Goal: Task Accomplishment & Management: Complete application form

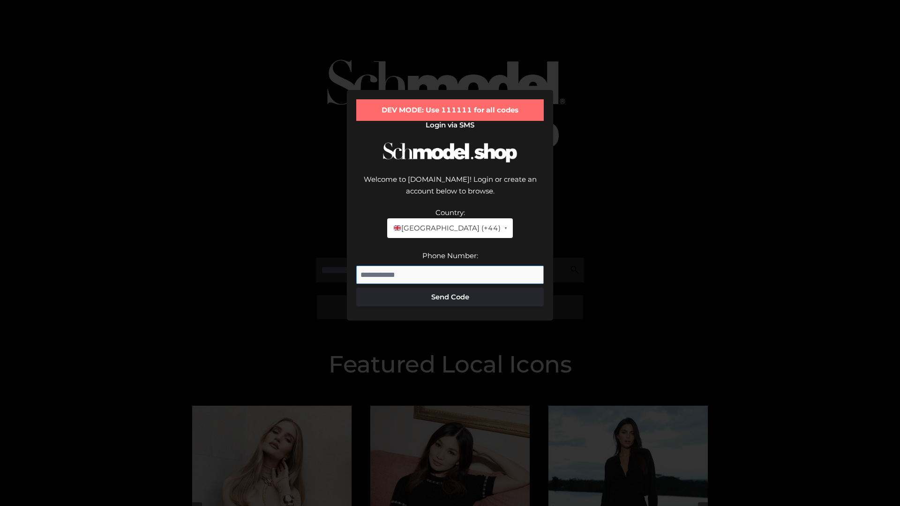
click at [450, 266] on input "Phone Number:" at bounding box center [449, 275] width 187 height 19
type input "**********"
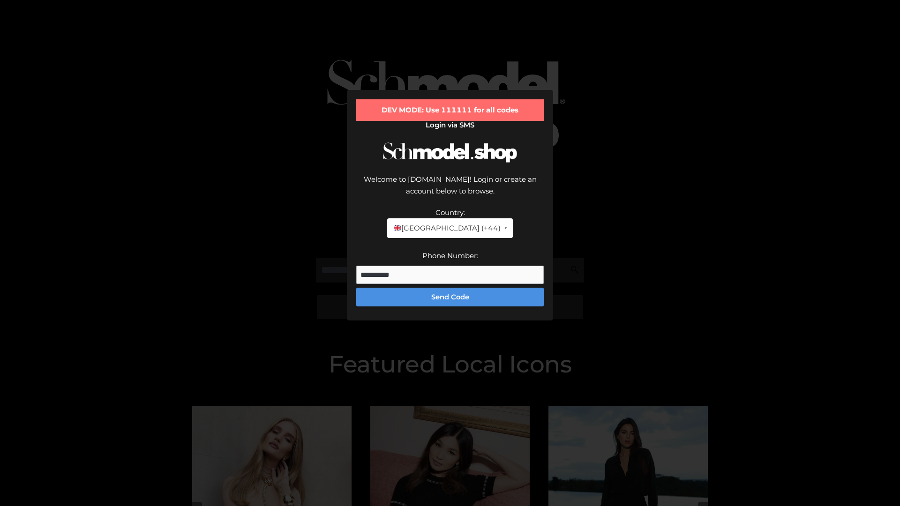
click at [450, 288] on button "Send Code" at bounding box center [449, 297] width 187 height 19
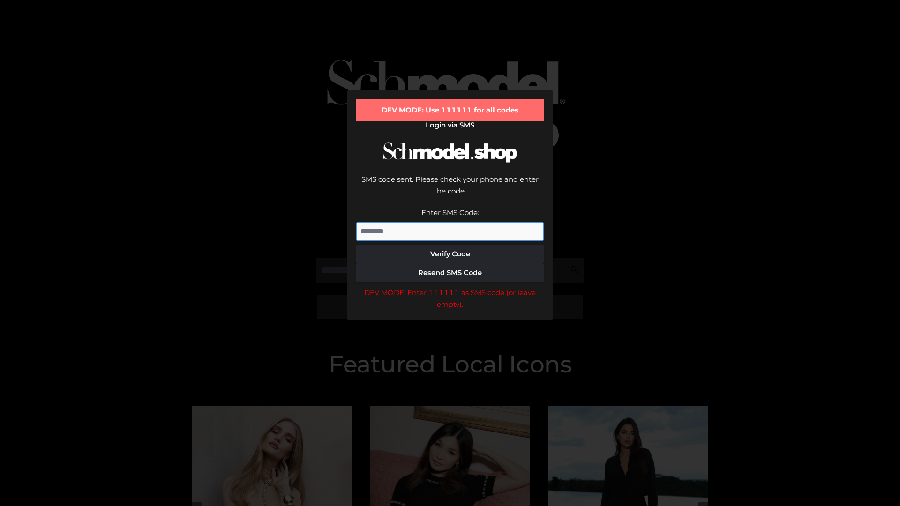
click at [450, 222] on input "Enter SMS Code:" at bounding box center [449, 231] width 187 height 19
type input "******"
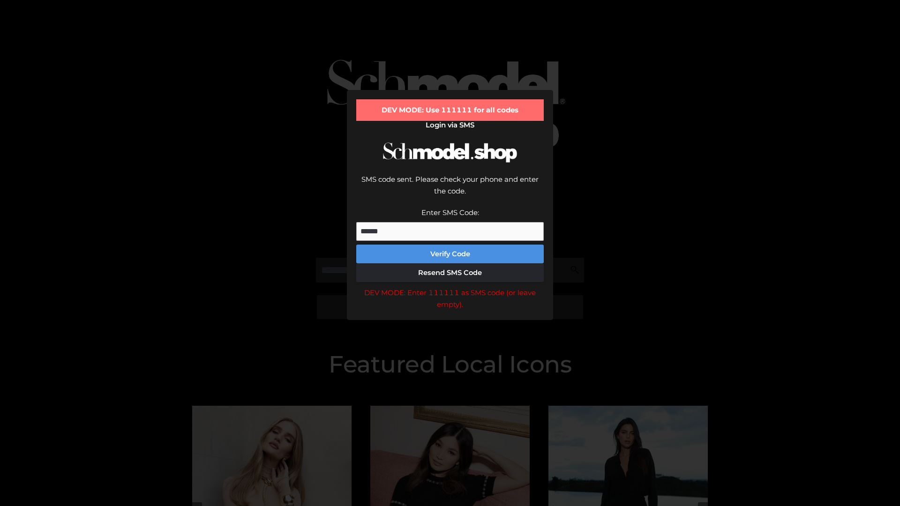
click at [450, 245] on button "Verify Code" at bounding box center [449, 254] width 187 height 19
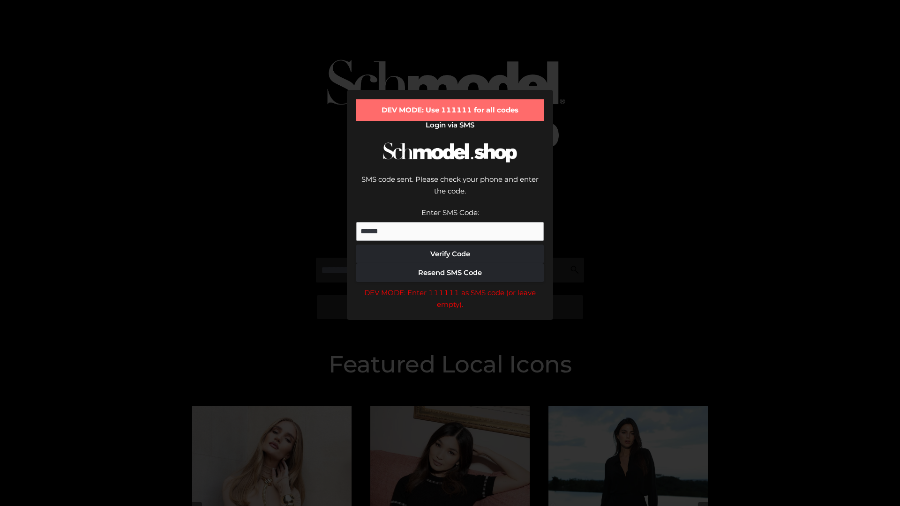
click at [450, 287] on div "DEV MODE: Enter 111111 as SMS code (or leave empty)." at bounding box center [449, 299] width 187 height 24
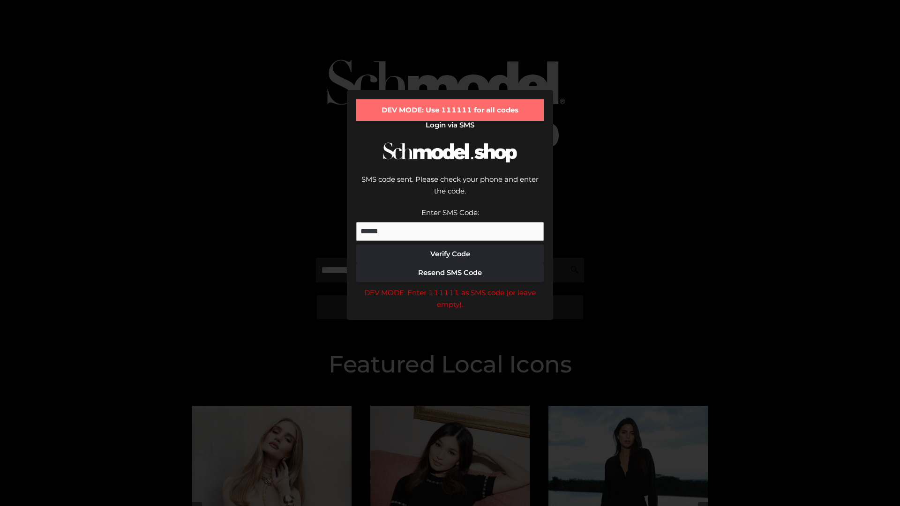
click at [450, 287] on div "DEV MODE: Enter 111111 as SMS code (or leave empty)." at bounding box center [449, 299] width 187 height 24
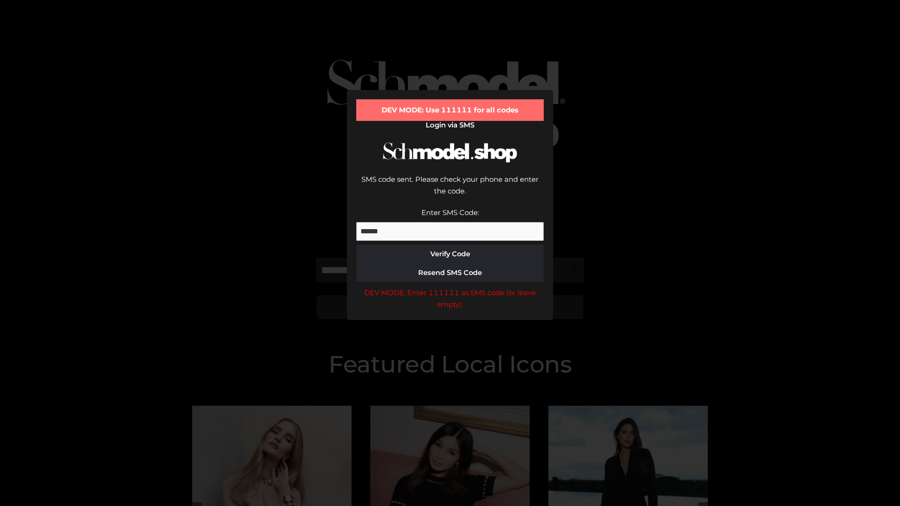
click at [450, 287] on div "DEV MODE: Enter 111111 as SMS code (or leave empty)." at bounding box center [449, 299] width 187 height 24
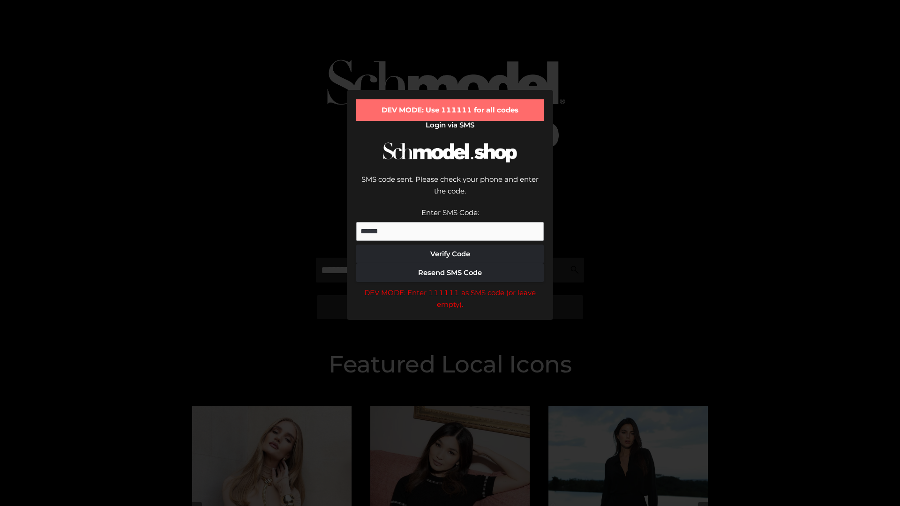
click at [450, 287] on div "DEV MODE: Enter 111111 as SMS code (or leave empty)." at bounding box center [449, 299] width 187 height 24
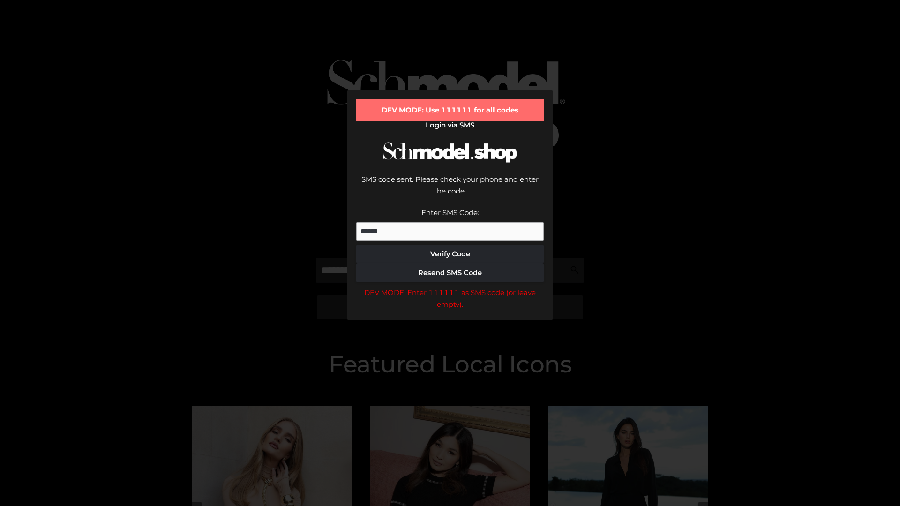
click at [450, 287] on div "DEV MODE: Enter 111111 as SMS code (or leave empty)." at bounding box center [449, 299] width 187 height 24
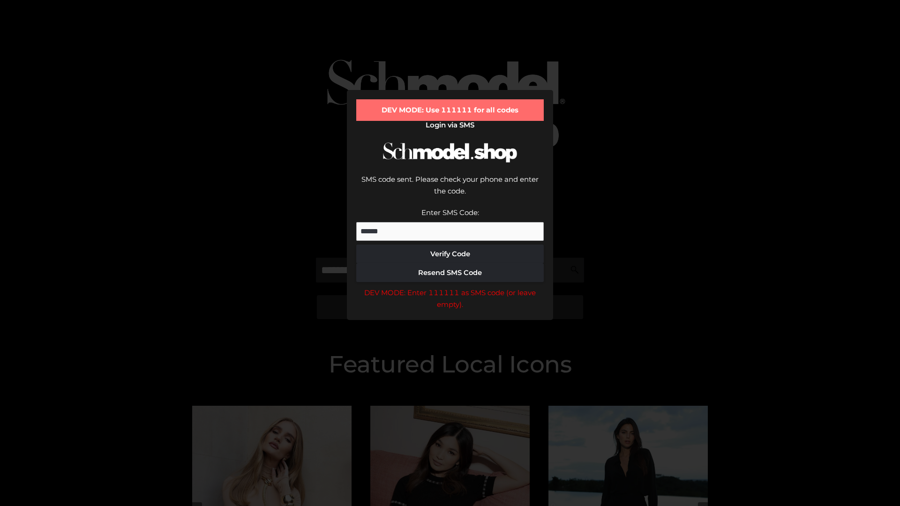
click at [450, 287] on div "DEV MODE: Enter 111111 as SMS code (or leave empty)." at bounding box center [449, 299] width 187 height 24
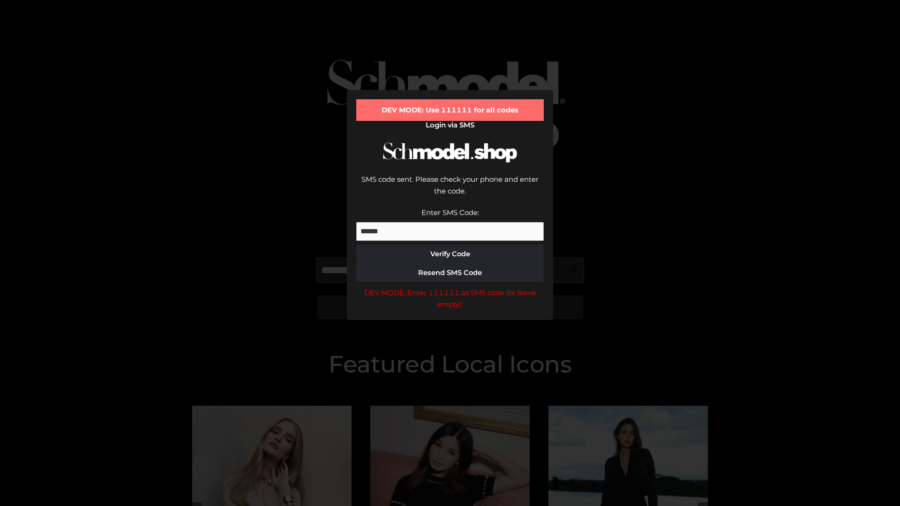
scroll to position [0, 48]
click at [450, 287] on div "DEV MODE: Enter 111111 as SMS code (or leave empty)." at bounding box center [449, 299] width 187 height 24
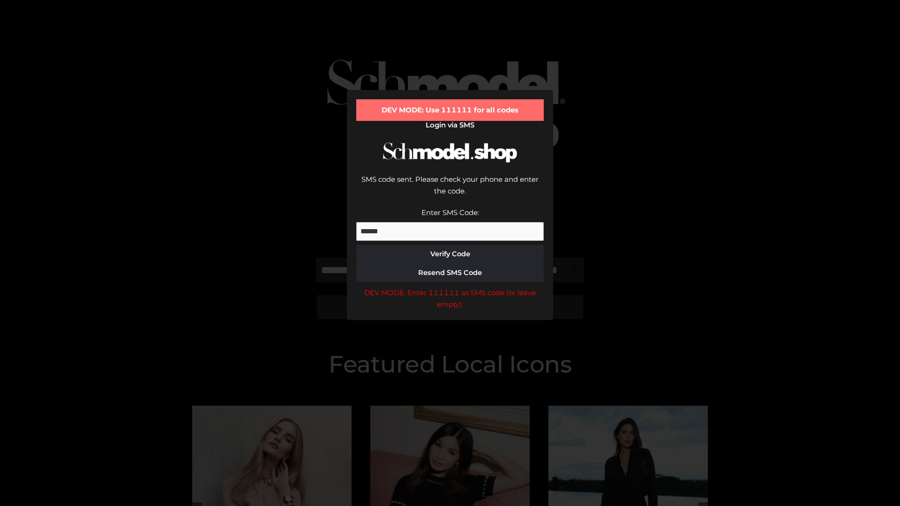
click at [450, 287] on div "DEV MODE: Enter 111111 as SMS code (or leave empty)." at bounding box center [449, 299] width 187 height 24
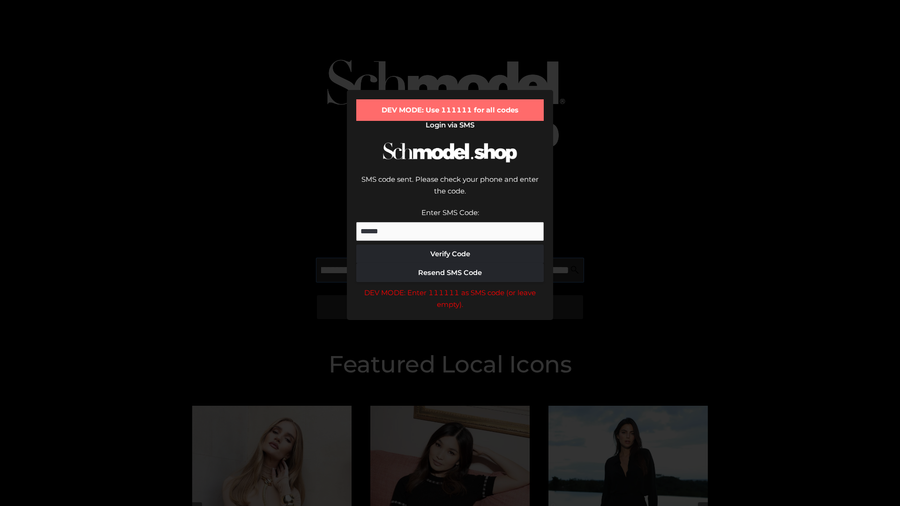
scroll to position [0, 102]
click at [450, 287] on div "DEV MODE: Enter 111111 as SMS code (or leave empty)." at bounding box center [449, 299] width 187 height 24
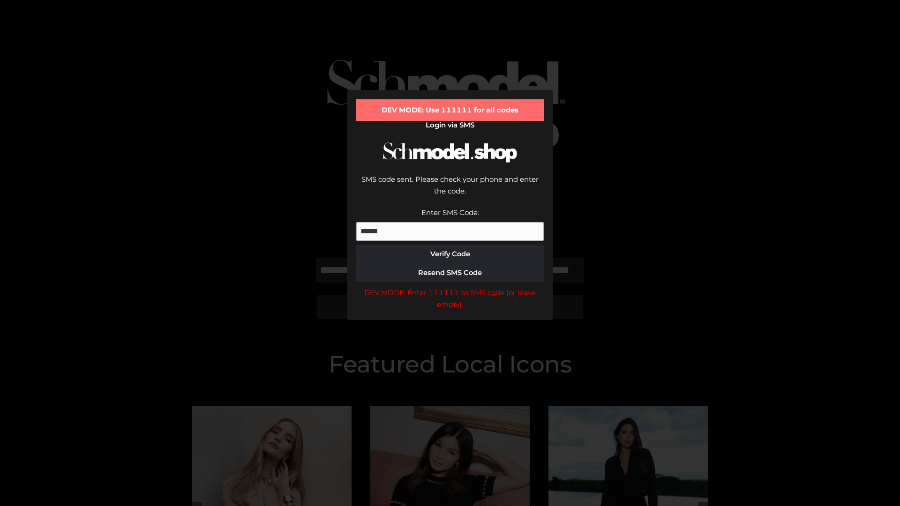
click at [450, 287] on div "DEV MODE: Enter 111111 as SMS code (or leave empty)." at bounding box center [449, 299] width 187 height 24
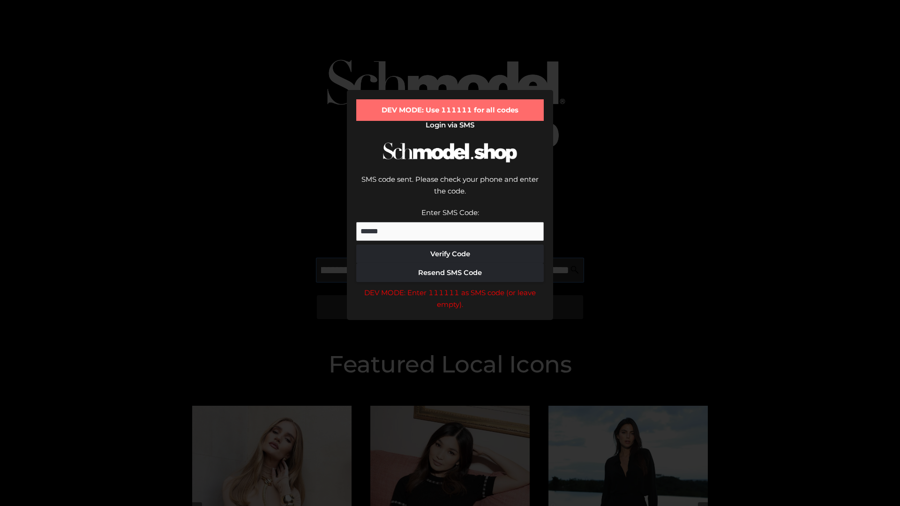
scroll to position [0, 159]
click at [450, 287] on div "DEV MODE: Enter 111111 as SMS code (or leave empty)." at bounding box center [449, 299] width 187 height 24
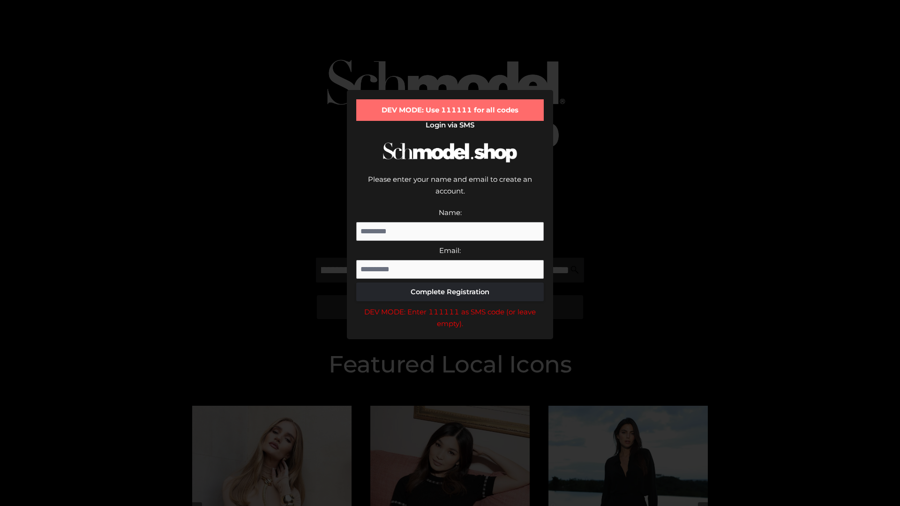
click at [450, 306] on div "DEV MODE: Enter 111111 as SMS code (or leave empty)." at bounding box center [449, 318] width 187 height 24
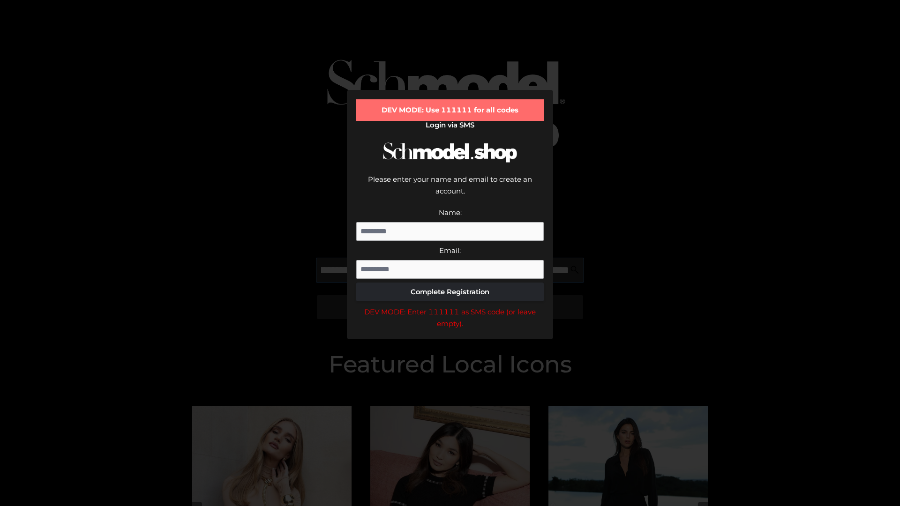
scroll to position [0, 204]
click at [450, 306] on div "DEV MODE: Enter 111111 as SMS code (or leave empty)." at bounding box center [449, 318] width 187 height 24
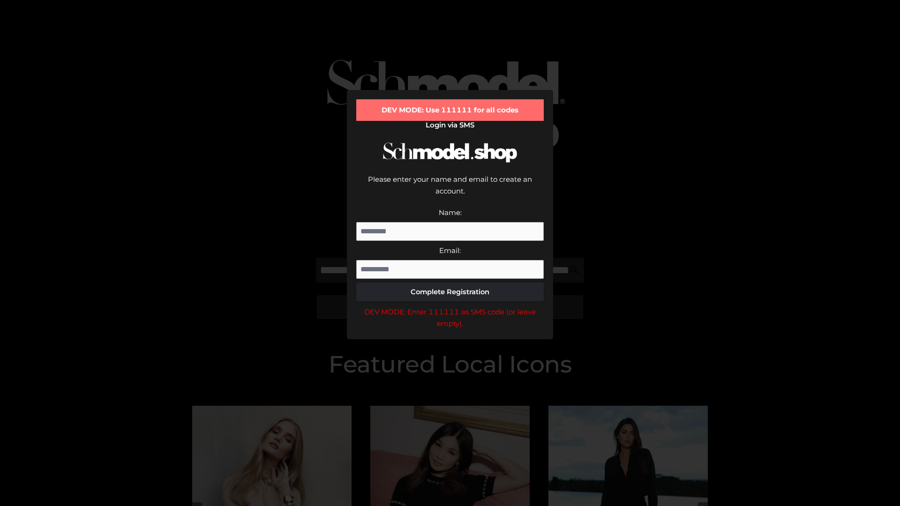
click at [450, 306] on div "DEV MODE: Enter 111111 as SMS code (or leave empty)." at bounding box center [449, 318] width 187 height 24
type input "**********"
